Goal: Task Accomplishment & Management: Complete application form

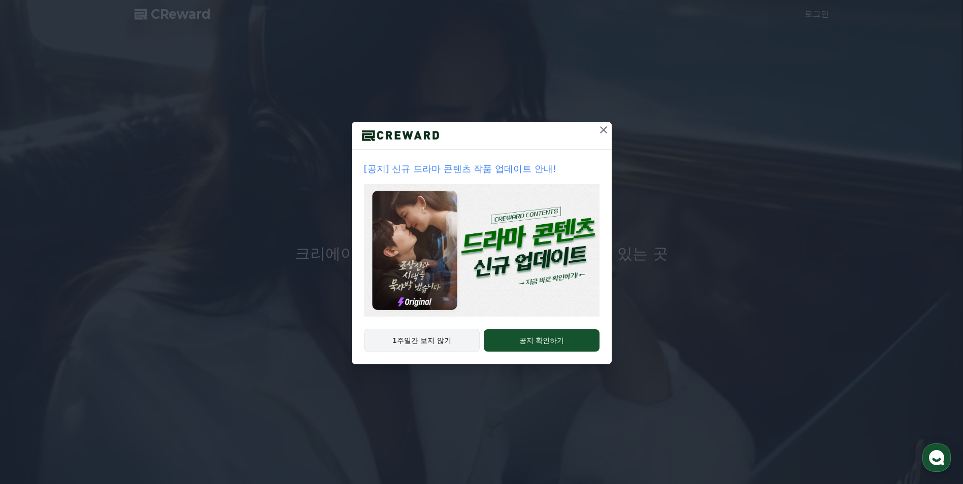
click at [434, 338] on button "1주일간 보지 않기" at bounding box center [422, 340] width 116 height 23
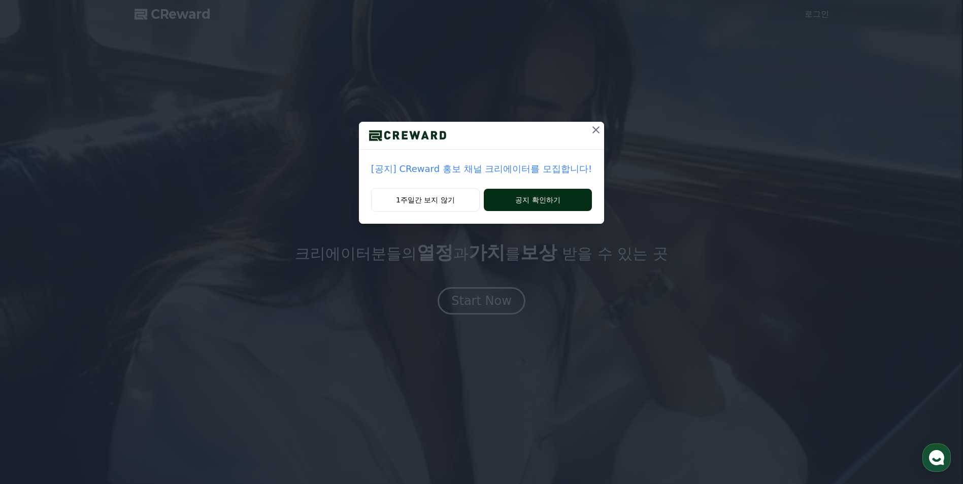
click at [526, 199] on button "공지 확인하기" at bounding box center [538, 200] width 108 height 22
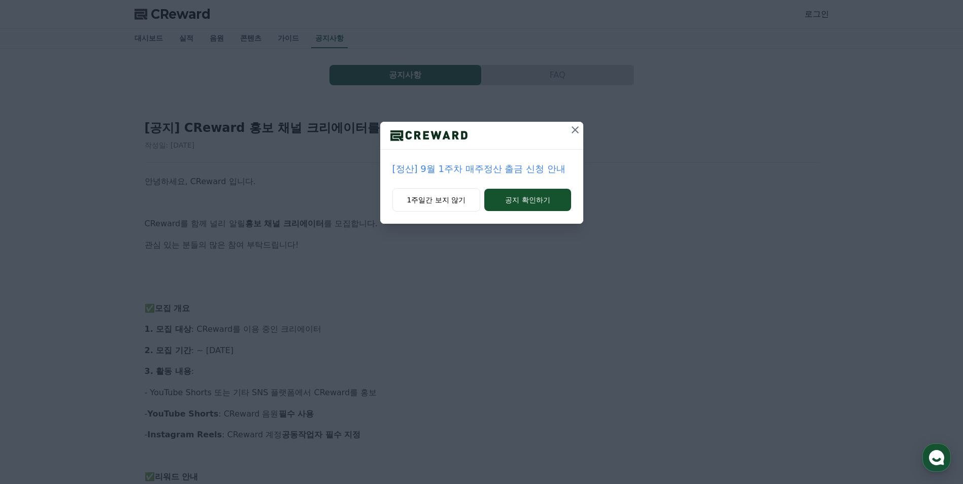
click at [574, 128] on icon at bounding box center [575, 130] width 12 height 12
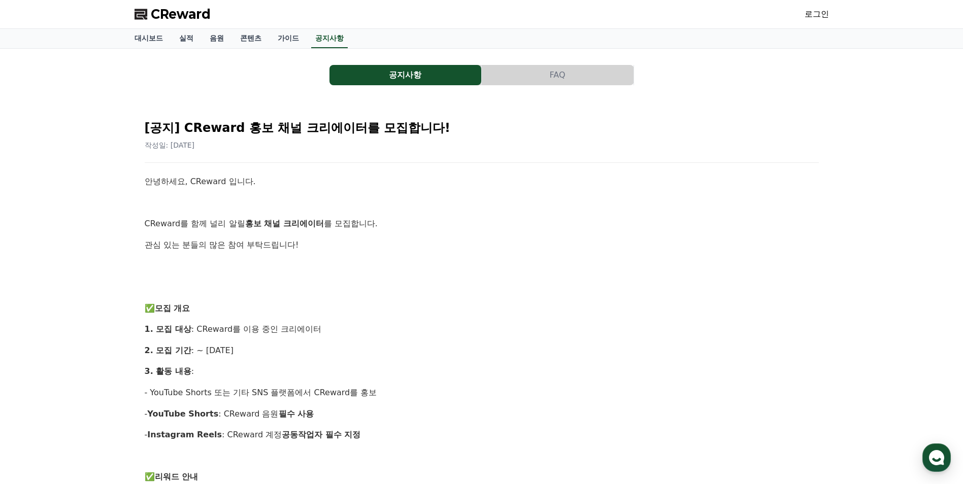
click at [591, 65] on button "FAQ" at bounding box center [558, 75] width 152 height 20
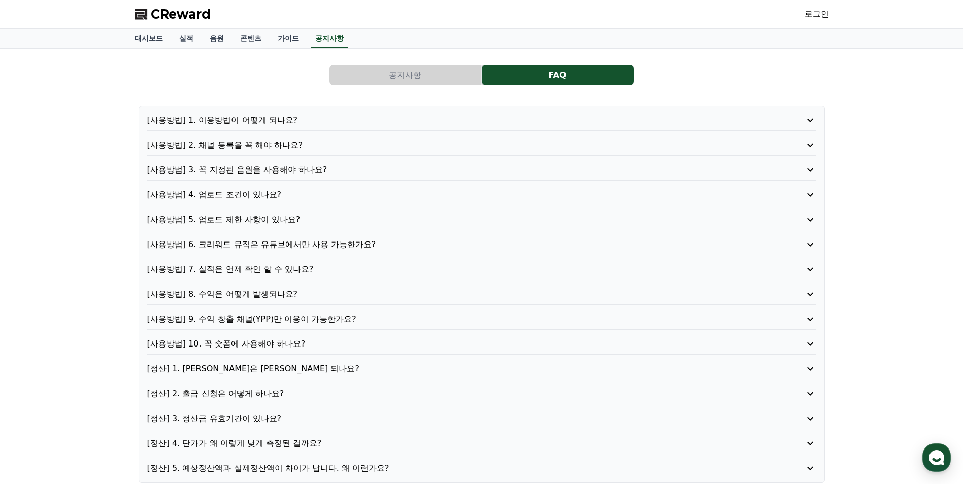
click at [269, 144] on p "[사용방법] 2. 채널 등록을 꼭 해야 하나요?" at bounding box center [455, 145] width 616 height 12
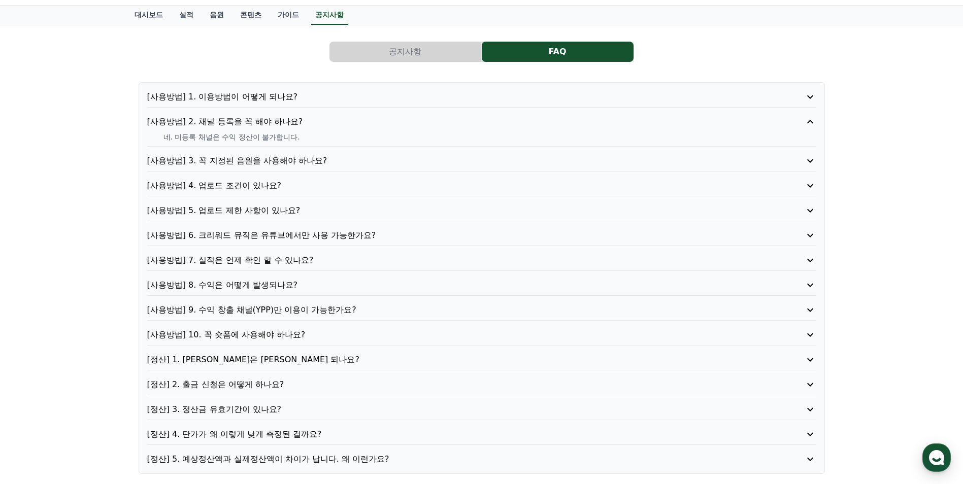
scroll to position [51, 0]
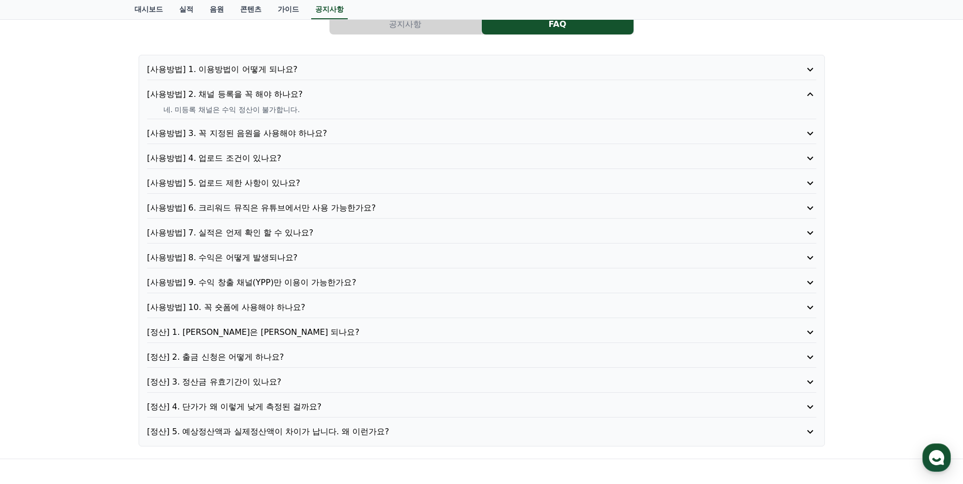
click at [277, 303] on p "[사용방법] 10. 꼭 숏폼에 사용해야 하나요?" at bounding box center [455, 307] width 616 height 12
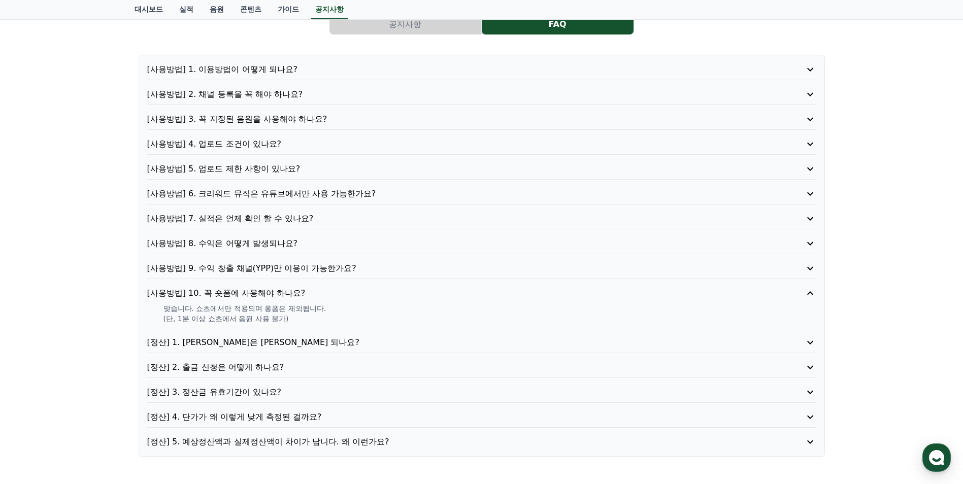
click at [330, 439] on p "[정산] 5. 예상정산액과 실제정산액이 차이가 납니다. 왜 이런가요?" at bounding box center [455, 442] width 616 height 12
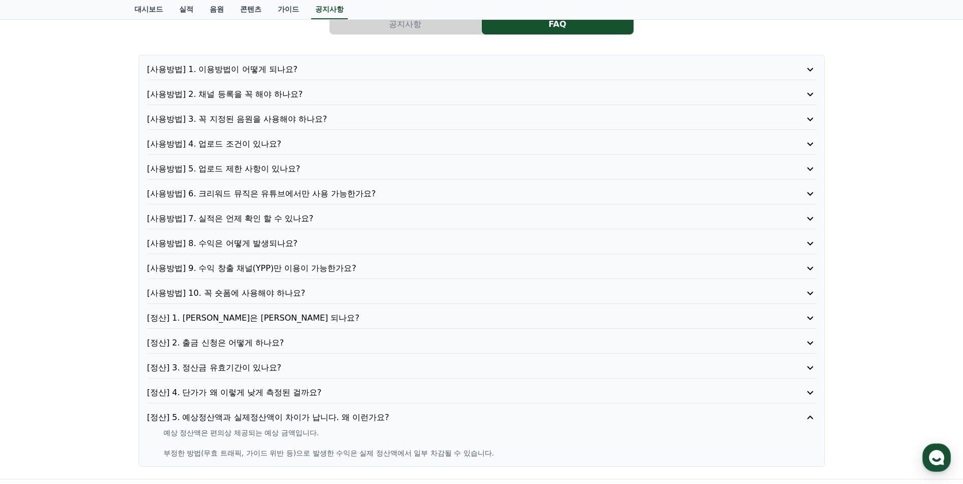
scroll to position [101, 0]
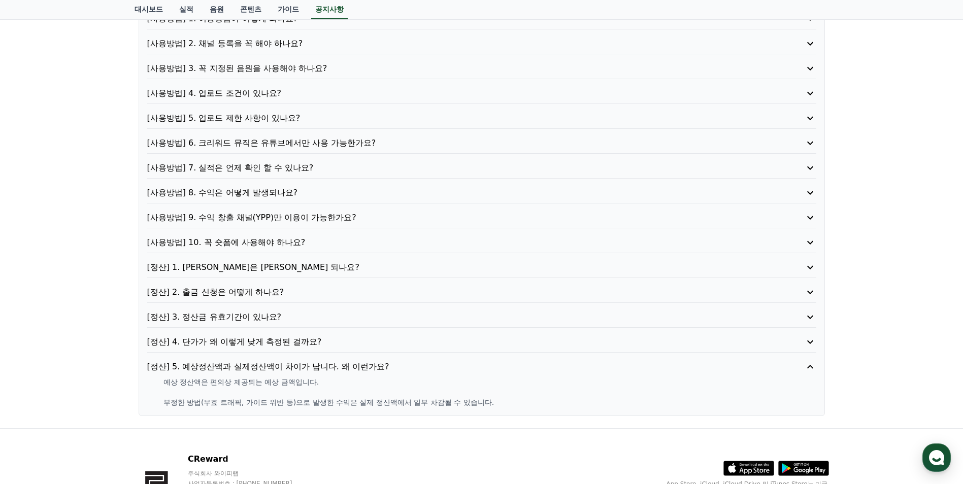
click at [241, 341] on p "[정산] 4. 단가가 왜 이렇게 낮게 측정된 걸까요?" at bounding box center [455, 342] width 616 height 12
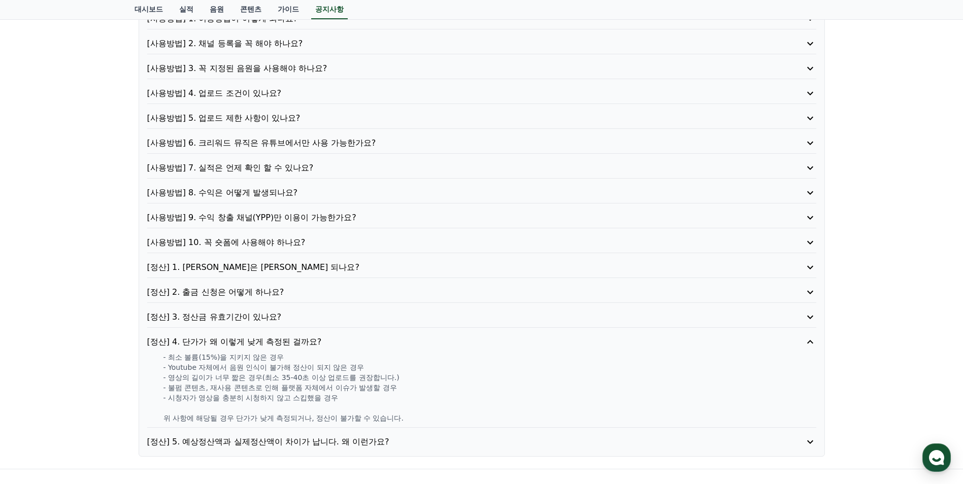
click at [243, 317] on p "[정산] 3. 정산금 유효기간이 있나요?" at bounding box center [455, 317] width 616 height 12
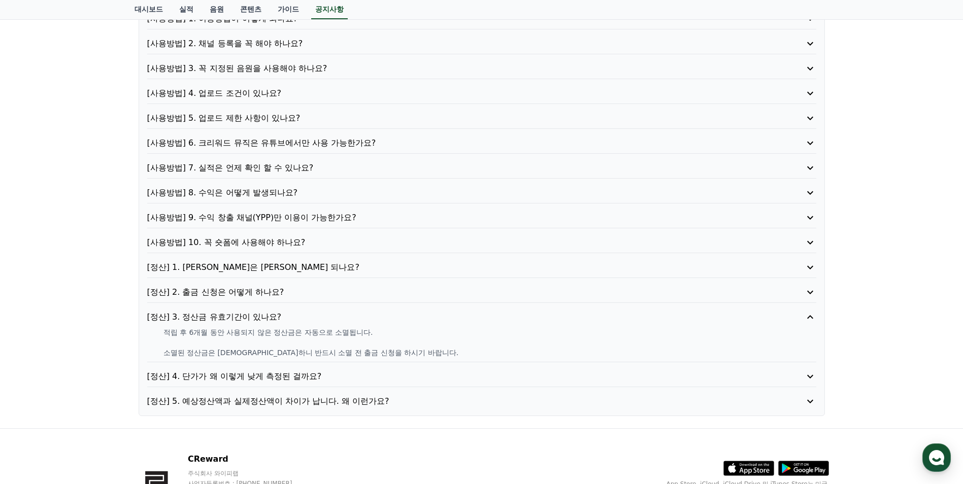
click at [255, 295] on p "[정산] 2. 출금 신청은 어떻게 하나요?" at bounding box center [455, 292] width 616 height 12
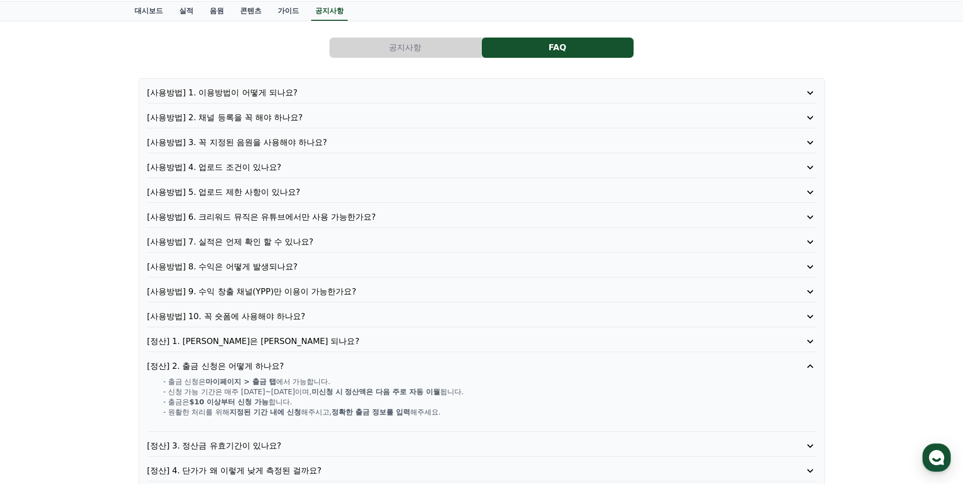
scroll to position [0, 0]
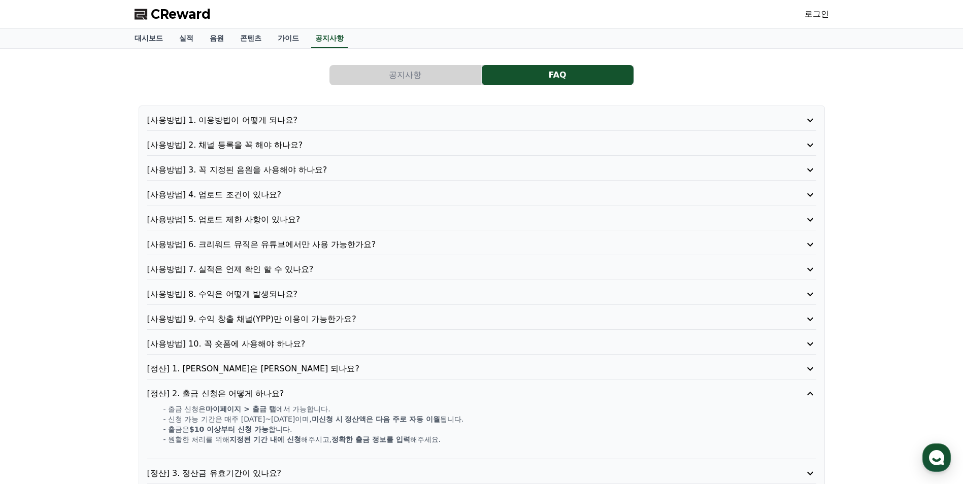
click at [396, 72] on button "공지사항" at bounding box center [405, 75] width 152 height 20
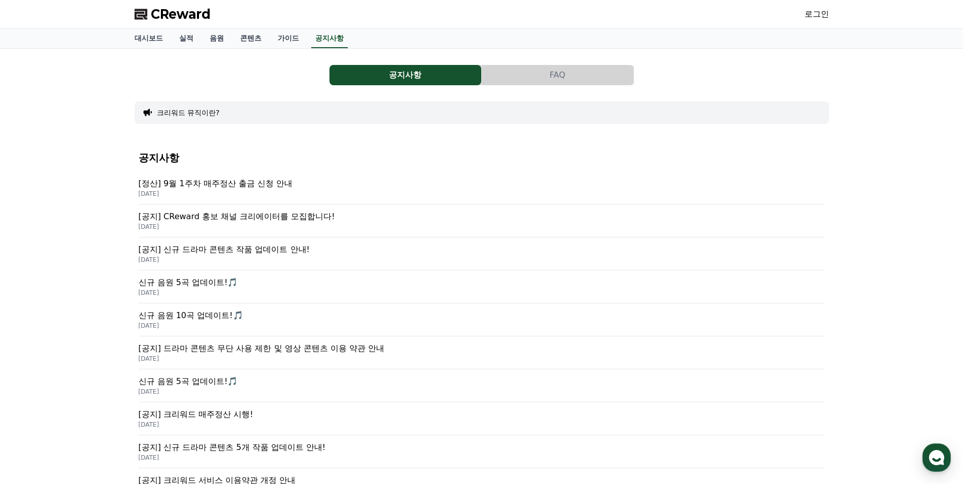
click at [506, 78] on button "FAQ" at bounding box center [558, 75] width 152 height 20
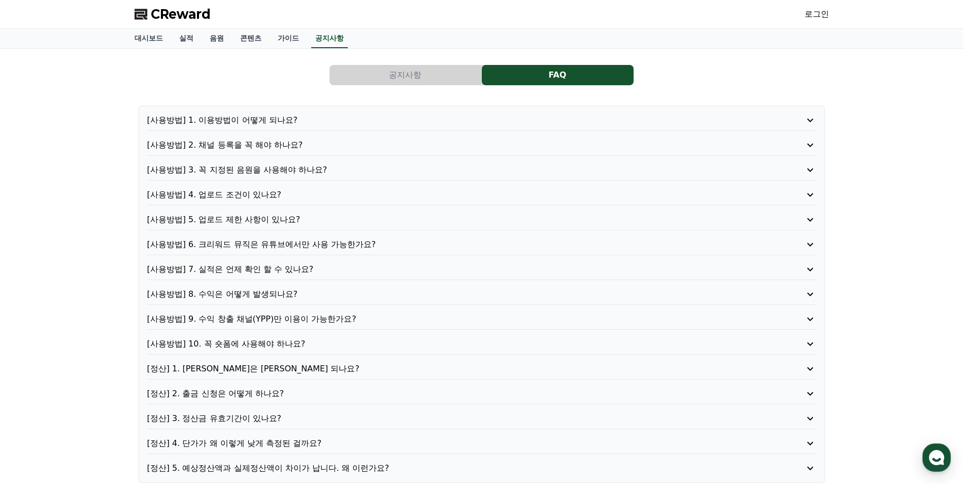
click at [227, 119] on p "[사용방법] 1. 이용방법이 어떻게 되나요?" at bounding box center [455, 120] width 616 height 12
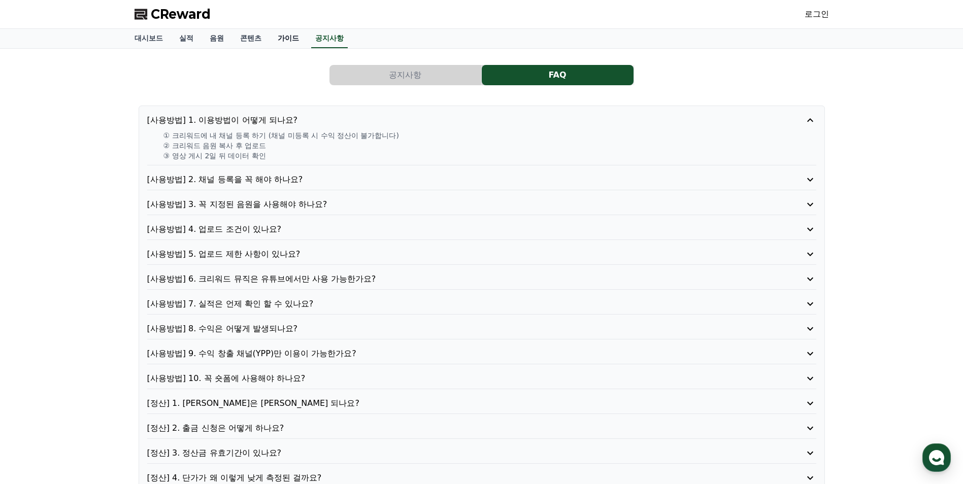
click at [292, 44] on link "가이드" at bounding box center [288, 38] width 38 height 19
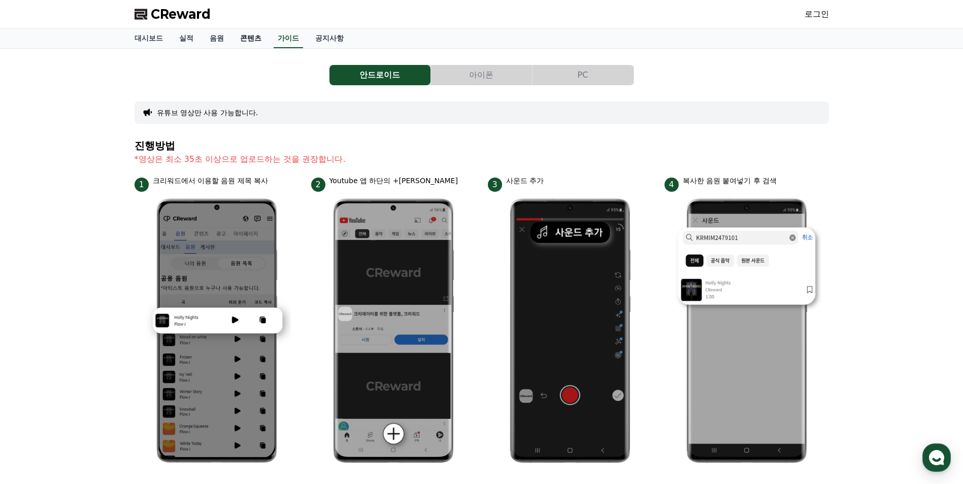
click at [256, 42] on link "콘텐츠" at bounding box center [251, 38] width 38 height 19
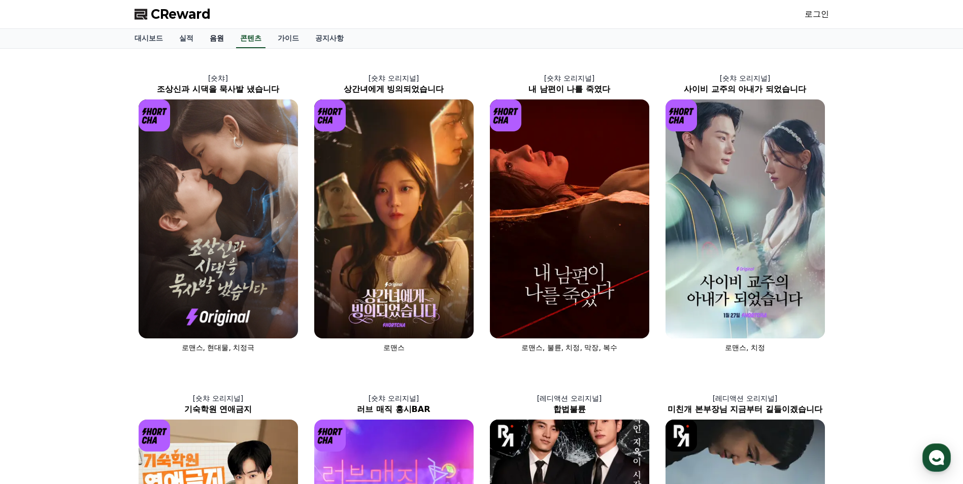
click at [221, 45] on link "음원" at bounding box center [216, 38] width 30 height 19
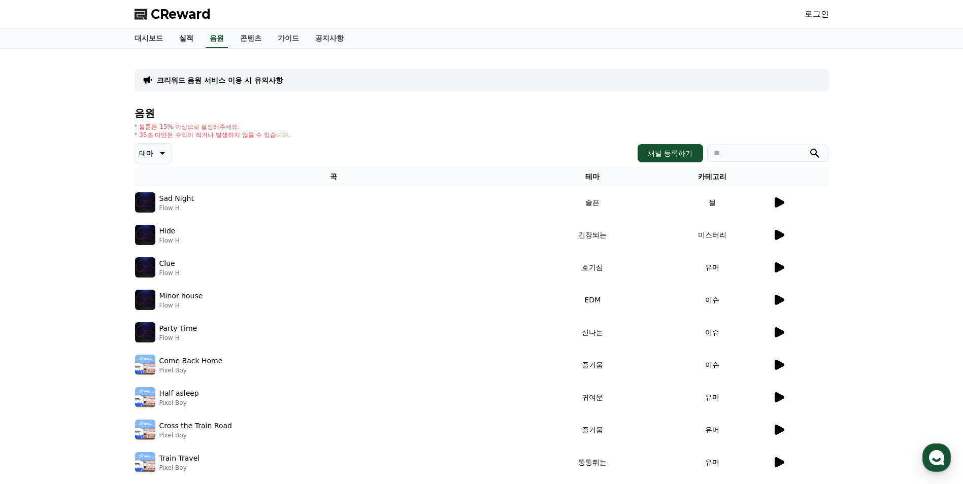
click at [182, 39] on link "실적" at bounding box center [186, 38] width 30 height 19
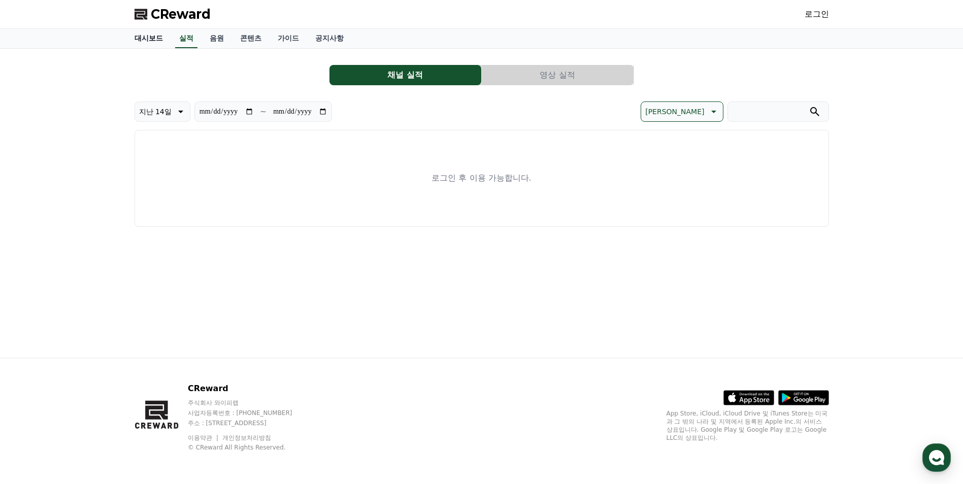
click at [154, 43] on link "대시보드" at bounding box center [148, 38] width 45 height 19
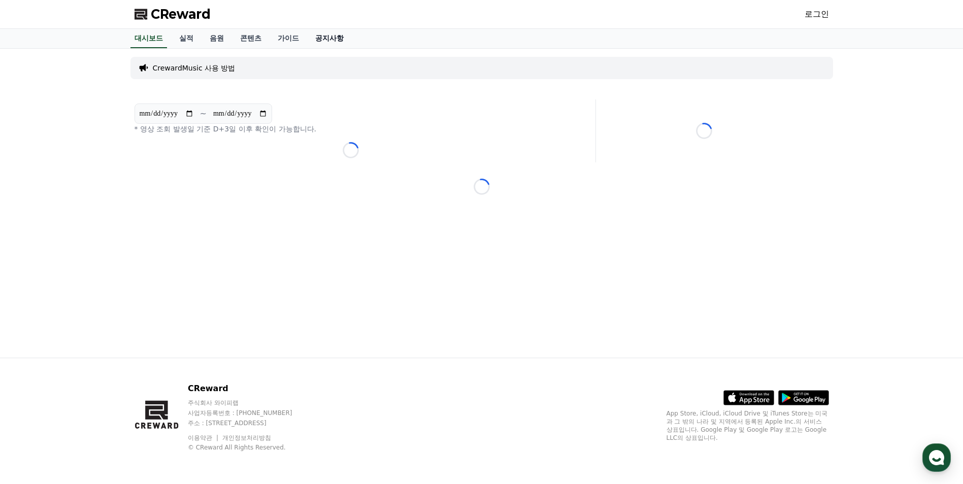
click at [338, 38] on link "공지사항" at bounding box center [329, 38] width 45 height 19
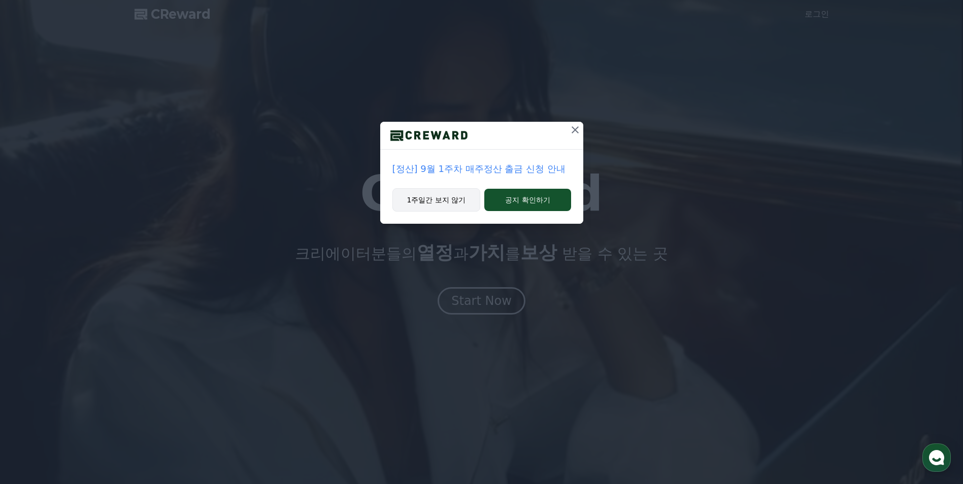
click at [460, 205] on button "1주일간 보지 않기" at bounding box center [436, 199] width 88 height 23
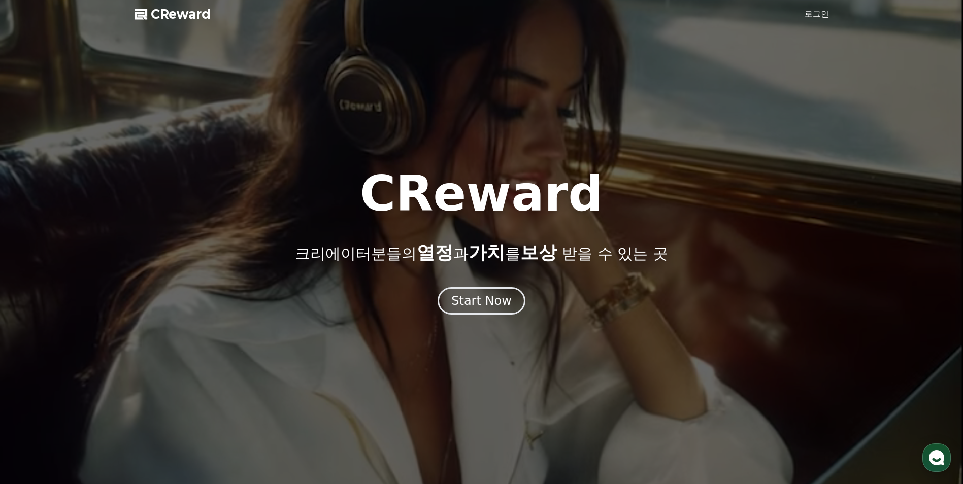
click at [819, 14] on link "로그인" at bounding box center [816, 14] width 24 height 12
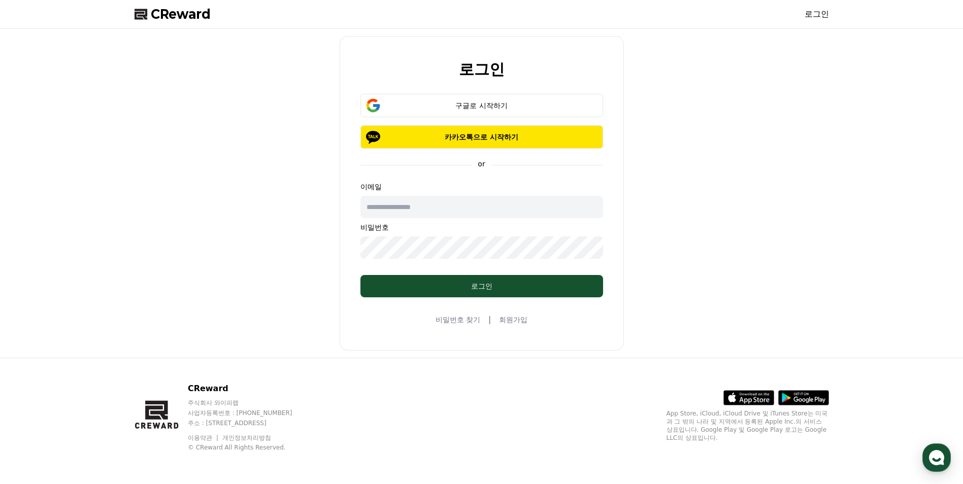
click at [434, 209] on input "text" at bounding box center [481, 207] width 243 height 22
type input "**********"
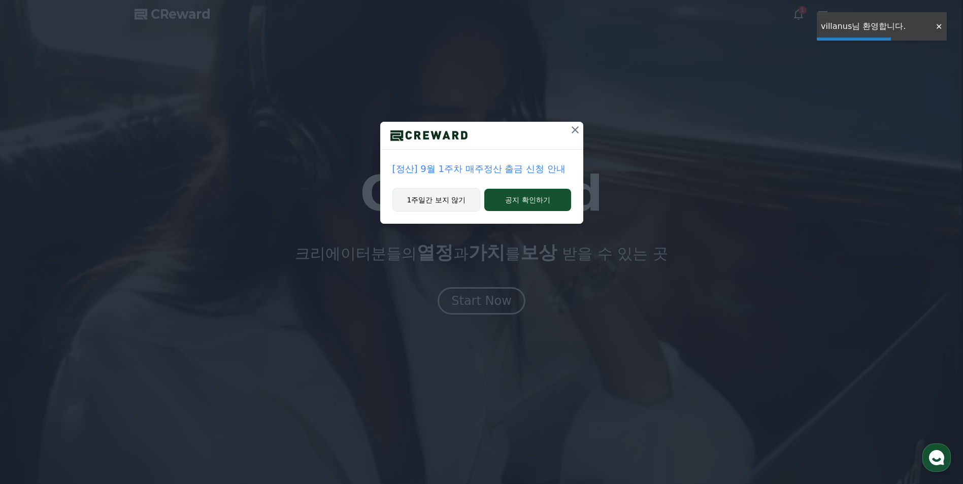
click at [440, 207] on button "1주일간 보지 않기" at bounding box center [436, 199] width 88 height 23
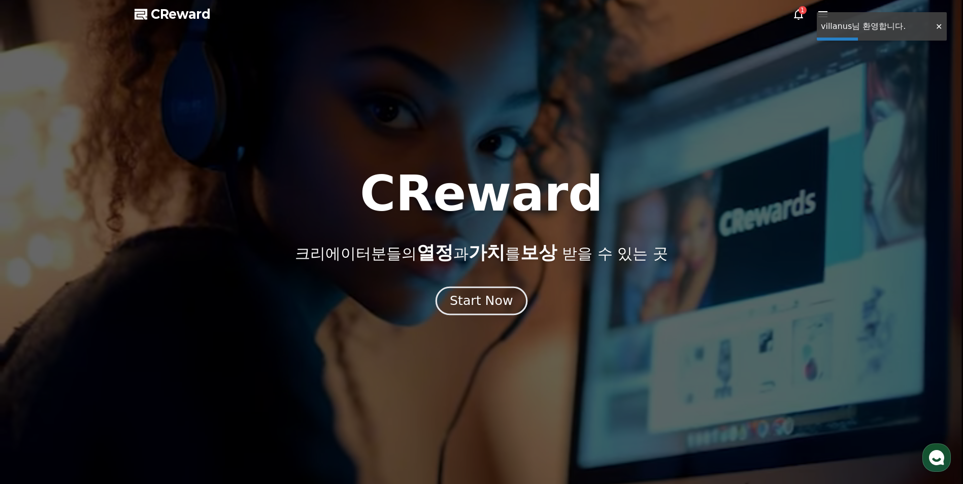
click at [469, 312] on button "Start Now" at bounding box center [481, 301] width 92 height 29
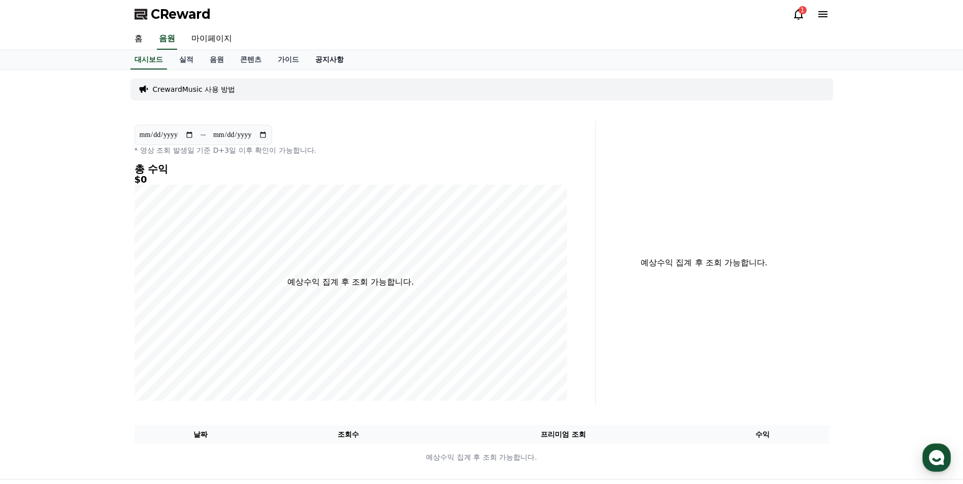
click at [309, 57] on link "공지사항" at bounding box center [329, 59] width 45 height 19
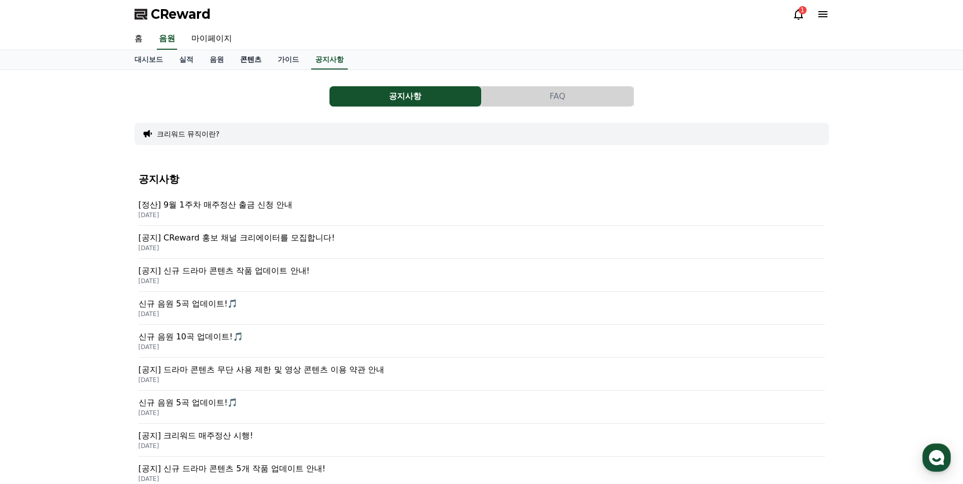
click at [240, 57] on link "콘텐츠" at bounding box center [251, 59] width 38 height 19
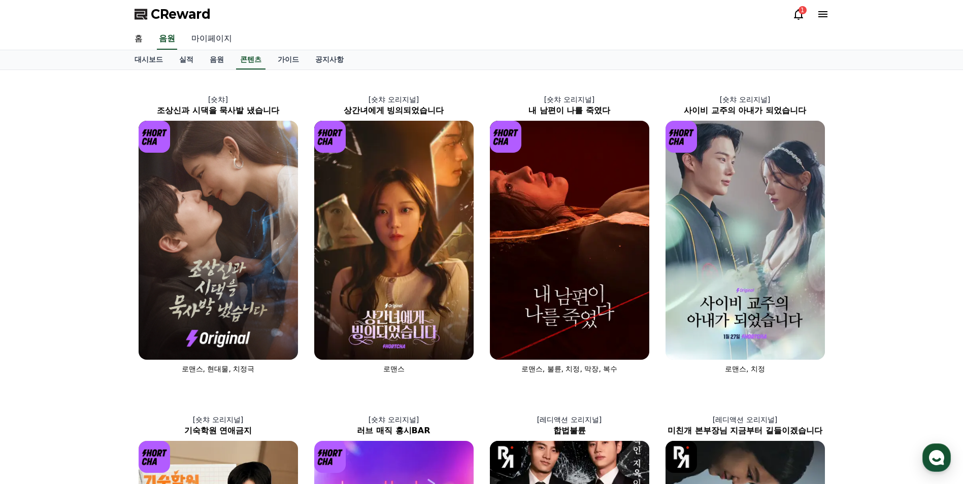
click at [202, 35] on link "마이페이지" at bounding box center [211, 38] width 57 height 21
select select "**********"
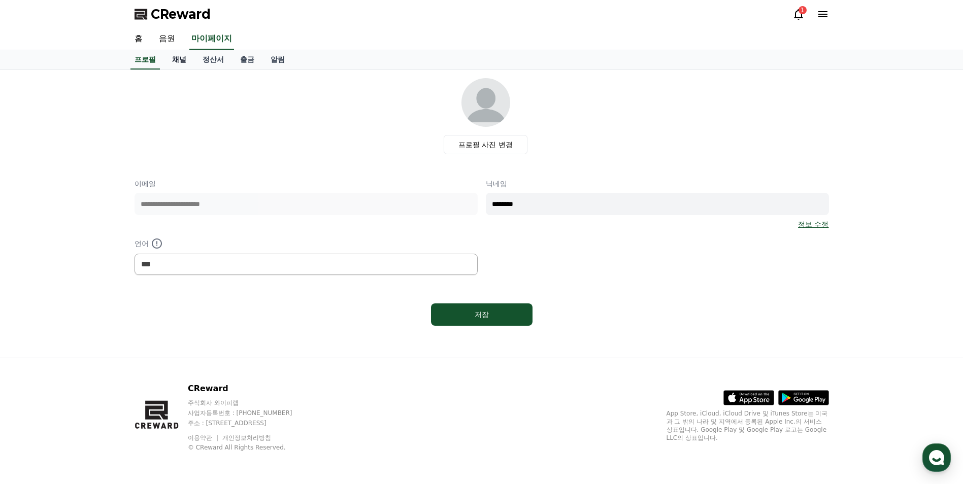
click at [181, 58] on link "채널" at bounding box center [179, 59] width 30 height 19
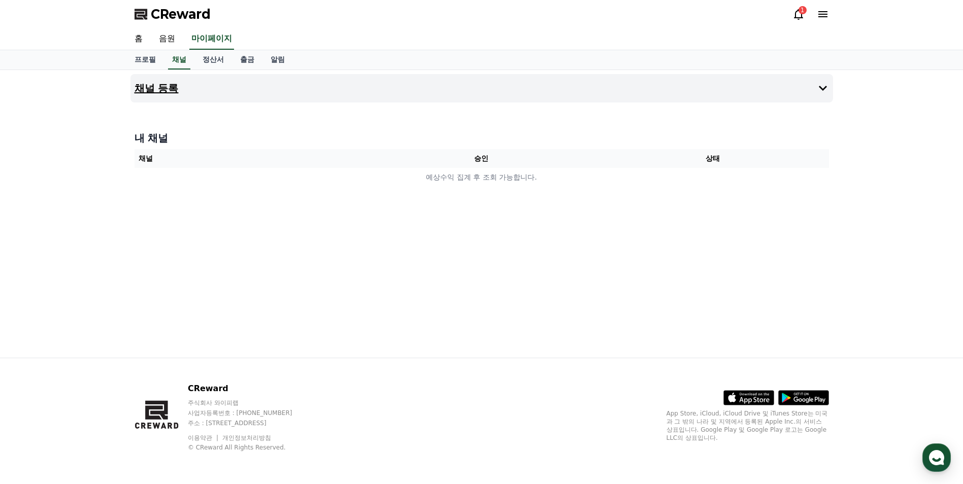
click at [214, 92] on button "채널 등록" at bounding box center [481, 88] width 702 height 28
